Goal: Information Seeking & Learning: Find specific page/section

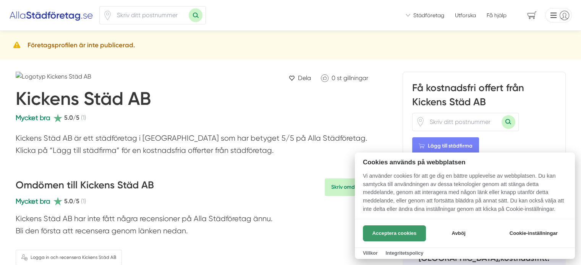
click at [396, 233] on button "Acceptera cookies" at bounding box center [394, 234] width 63 height 16
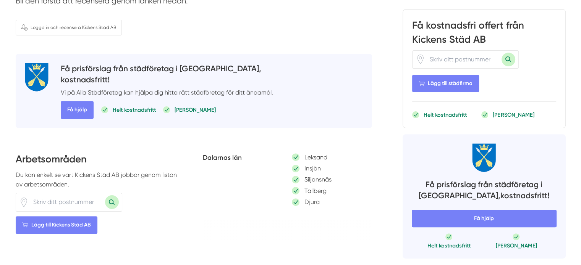
scroll to position [231, 0]
click at [82, 197] on input "number" at bounding box center [67, 202] width 76 height 18
type input "79331"
click at [115, 202] on button "Sök med postnummer" at bounding box center [112, 202] width 14 height 14
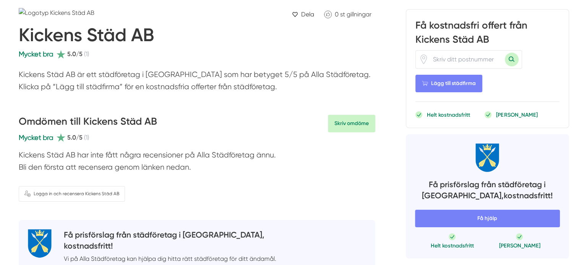
scroll to position [0, 0]
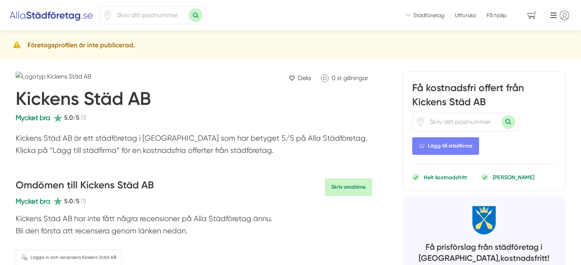
click at [432, 15] on span "Städföretag" at bounding box center [428, 15] width 31 height 8
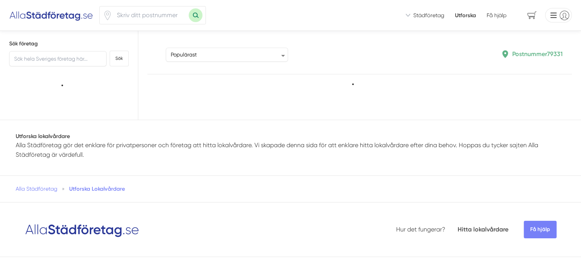
type input "79331"
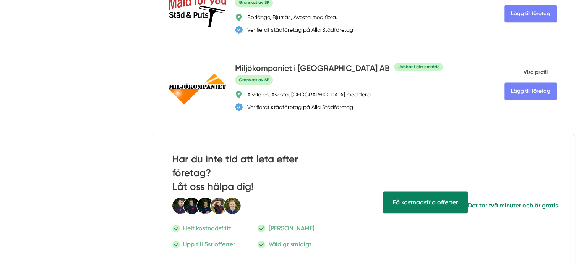
scroll to position [806, 0]
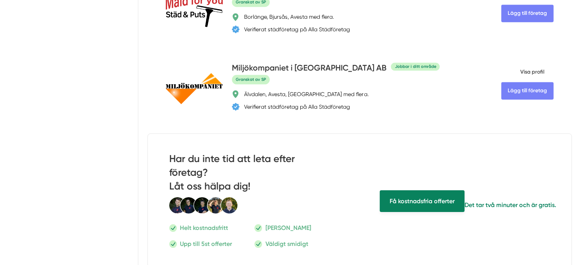
click at [403, 200] on span "Få kostnadsfria offerter" at bounding box center [422, 202] width 85 height 22
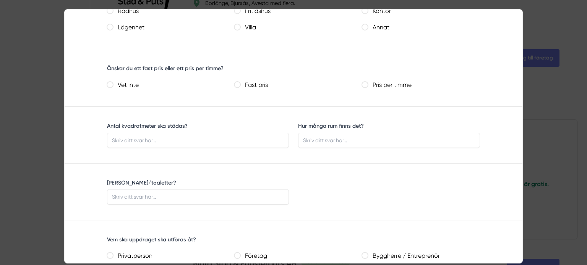
scroll to position [0, 0]
